Goal: Task Accomplishment & Management: Use online tool/utility

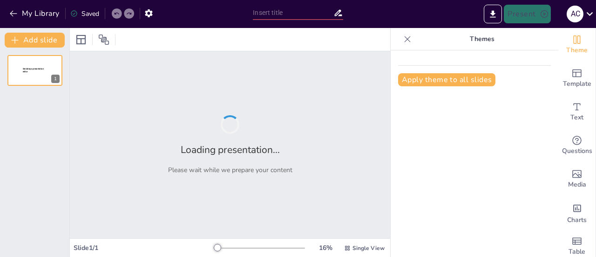
type input "Orchid Guardians of [DATE]: A Phased Approach to Reviving a School Legacy"
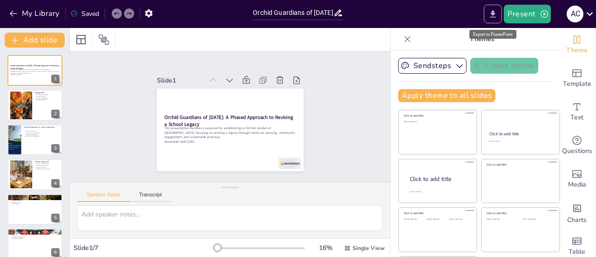
click at [495, 14] on icon "Export to PowerPoint" at bounding box center [493, 13] width 6 height 7
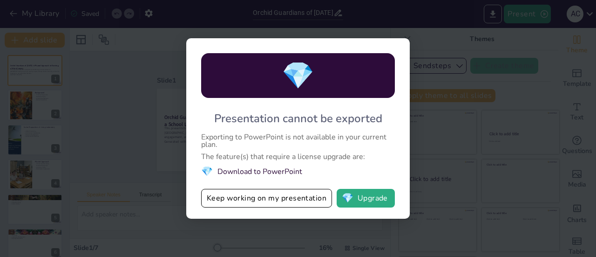
click at [425, 39] on div "💎 Presentation cannot be exported Exporting to PowerPoint is not available in y…" at bounding box center [298, 128] width 596 height 257
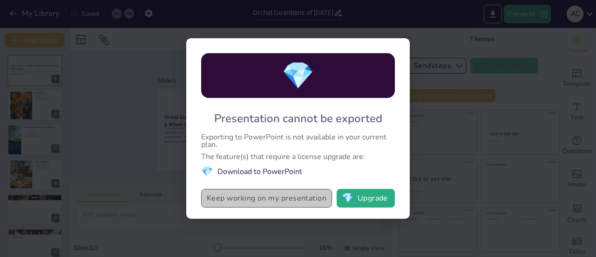
click at [293, 196] on button "Keep working on my presentation" at bounding box center [266, 198] width 131 height 19
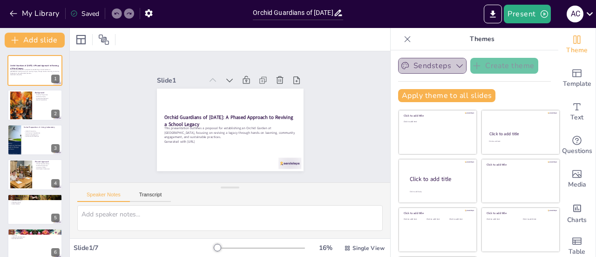
click at [456, 66] on icon "button" at bounding box center [459, 66] width 7 height 4
click at [230, 79] on icon at bounding box center [233, 81] width 7 height 4
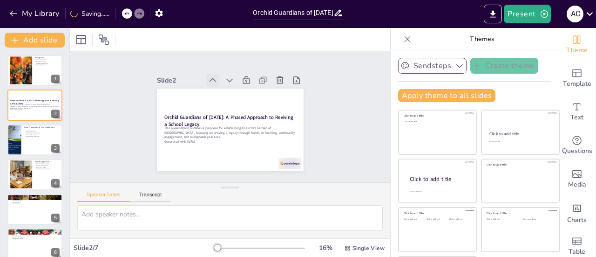
click at [216, 76] on icon at bounding box center [221, 77] width 11 height 11
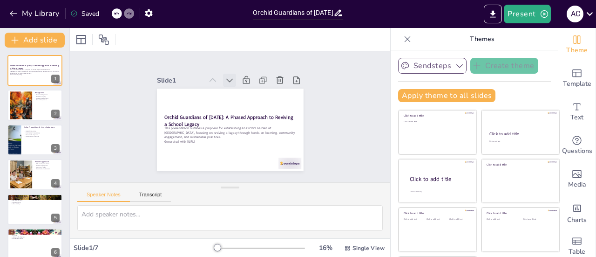
click at [232, 78] on icon at bounding box center [237, 80] width 11 height 11
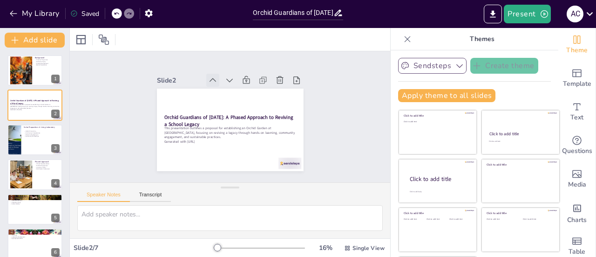
click at [208, 75] on icon at bounding box center [212, 79] width 9 height 9
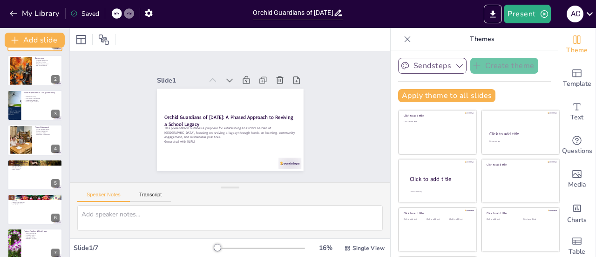
scroll to position [44, 0]
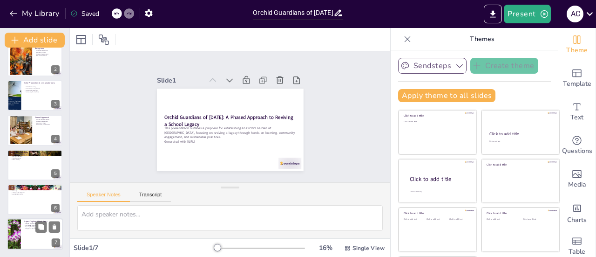
click at [34, 234] on div at bounding box center [35, 234] width 56 height 32
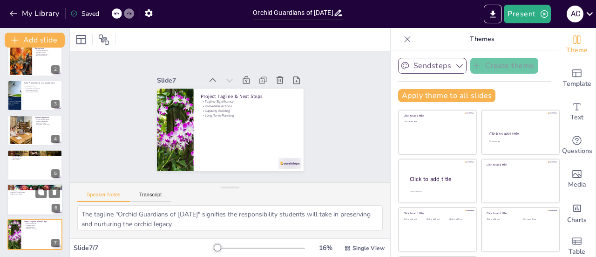
click at [20, 193] on p "Age Appropriateness" at bounding box center [35, 194] width 50 height 2
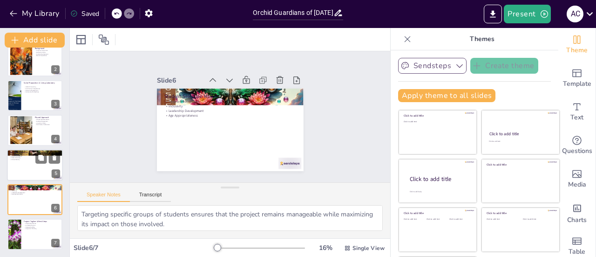
click at [25, 165] on div at bounding box center [35, 165] width 56 height 32
type textarea "Strengthening students' understanding of plant biology and ecology is crucial f…"
